Goal: Information Seeking & Learning: Compare options

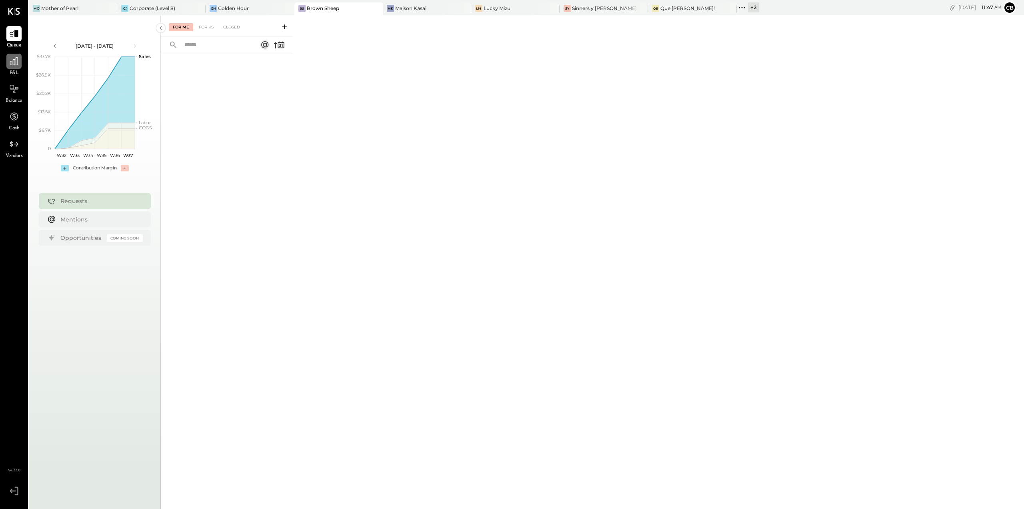
click at [13, 62] on icon at bounding box center [14, 61] width 8 height 8
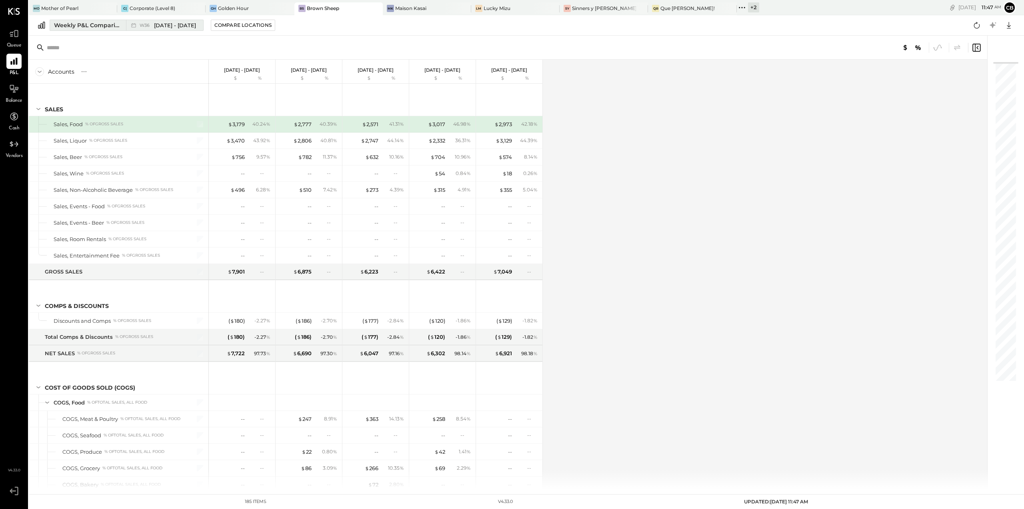
click at [87, 26] on div "Weekly P&L Comparison" at bounding box center [87, 25] width 67 height 8
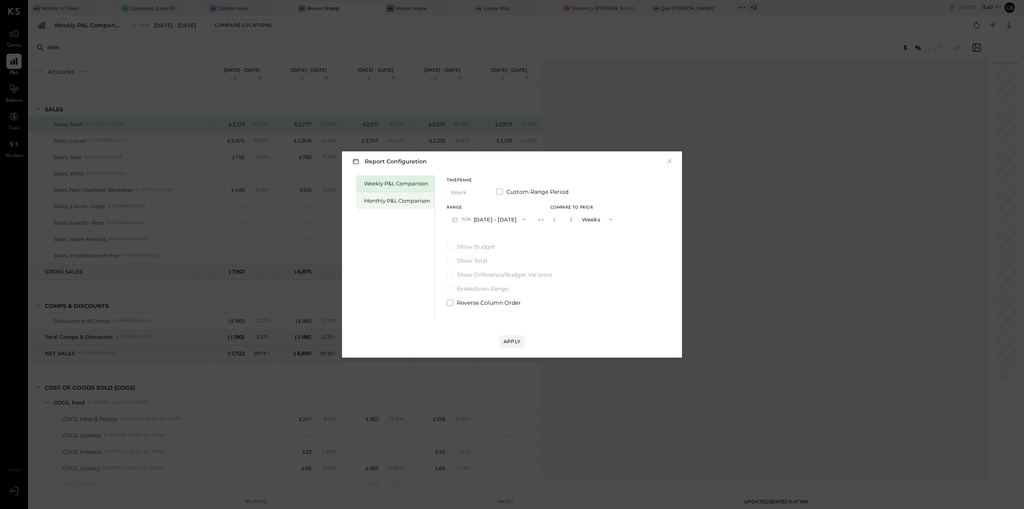
click at [375, 195] on div "Monthly P&L Comparison" at bounding box center [395, 200] width 78 height 17
click at [452, 244] on span at bounding box center [450, 246] width 6 height 6
click at [509, 224] on button "M09 [DATE] - [DATE]" at bounding box center [489, 219] width 84 height 15
click at [507, 255] on div "M07 [DATE] - [DATE]" at bounding box center [492, 254] width 91 height 17
click at [517, 339] on div "Apply" at bounding box center [512, 341] width 17 height 7
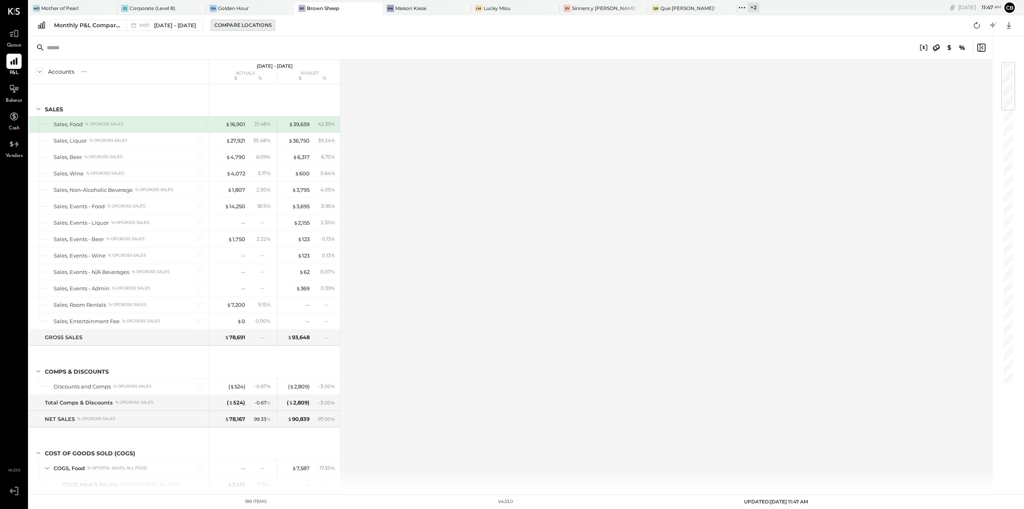
click at [242, 22] on div "Compare Locations" at bounding box center [242, 25] width 57 height 7
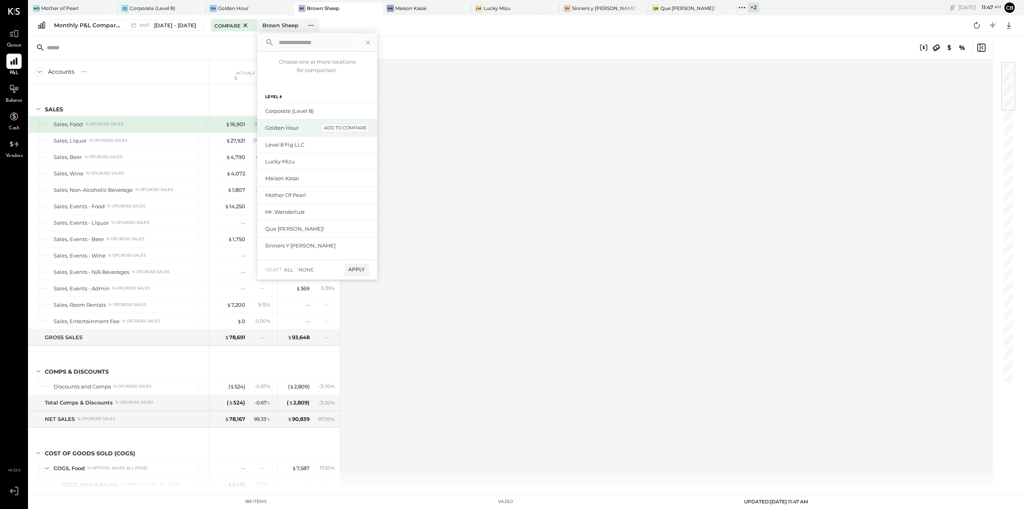
click at [344, 126] on div "add to compare" at bounding box center [345, 128] width 48 height 10
click at [343, 155] on div "add to compare" at bounding box center [345, 155] width 48 height 10
click at [341, 172] on div "add to compare" at bounding box center [345, 175] width 48 height 10
click at [338, 194] on div "add to compare" at bounding box center [345, 195] width 48 height 10
click at [335, 214] on div "add to compare" at bounding box center [345, 215] width 48 height 10
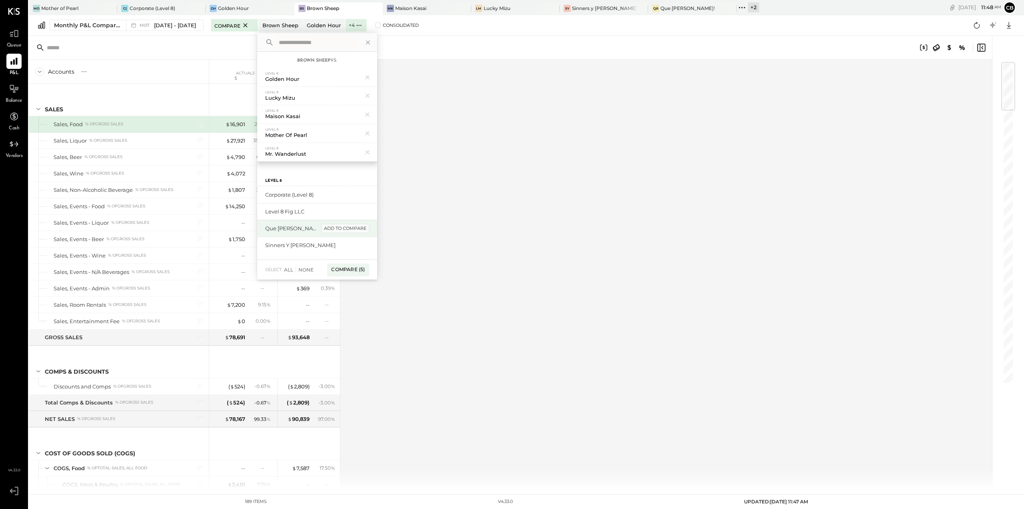
click at [337, 229] on div "add to compare" at bounding box center [345, 229] width 48 height 10
click at [337, 232] on div "add to compare" at bounding box center [345, 229] width 48 height 10
click at [347, 239] on div "Compare (7)" at bounding box center [348, 238] width 42 height 13
